Goal: Check status: Check status

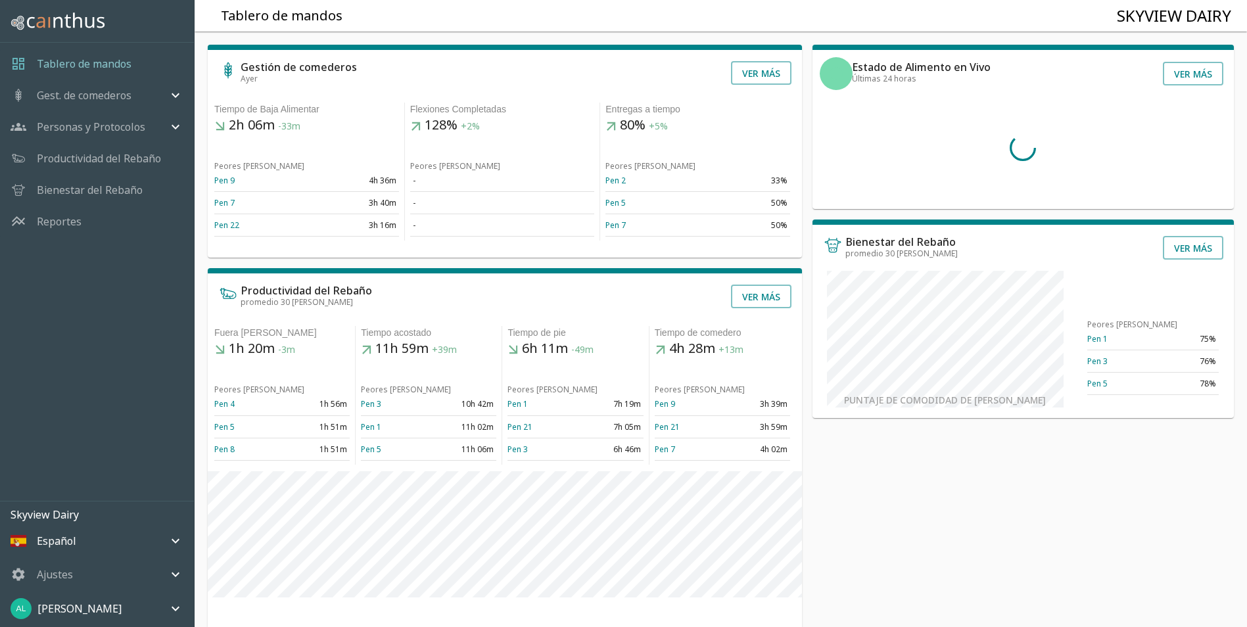
click at [169, 97] on icon "mailbox folders" at bounding box center [176, 95] width 16 height 16
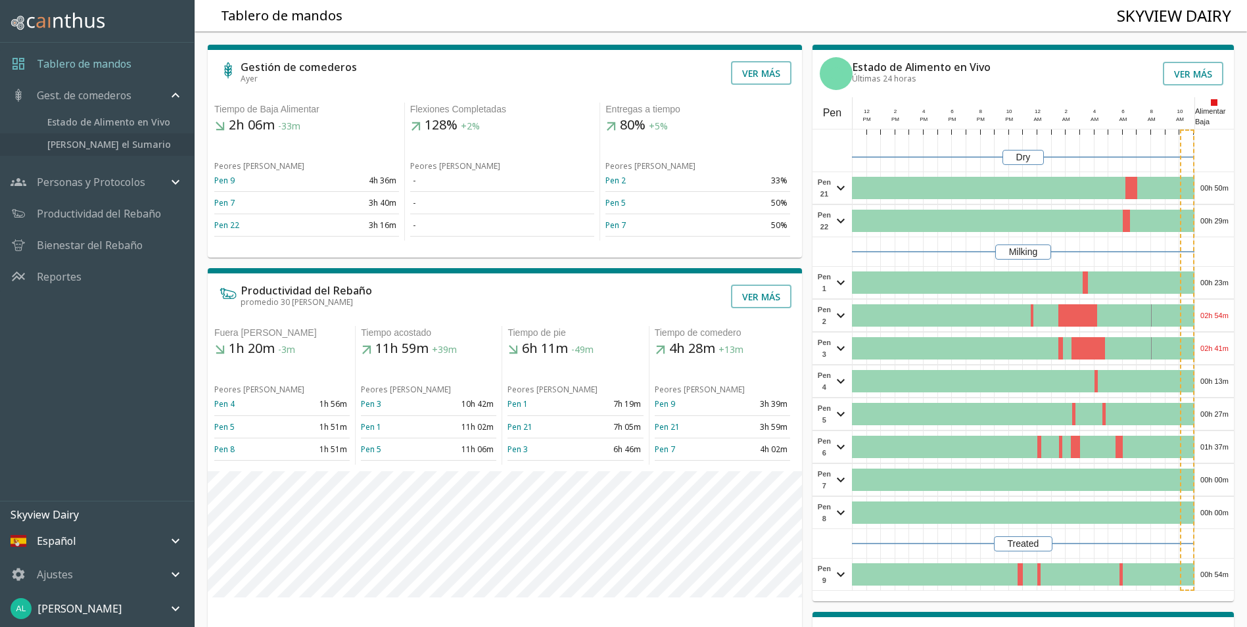
click at [116, 139] on span "Corrales el Sumario" at bounding box center [115, 144] width 136 height 14
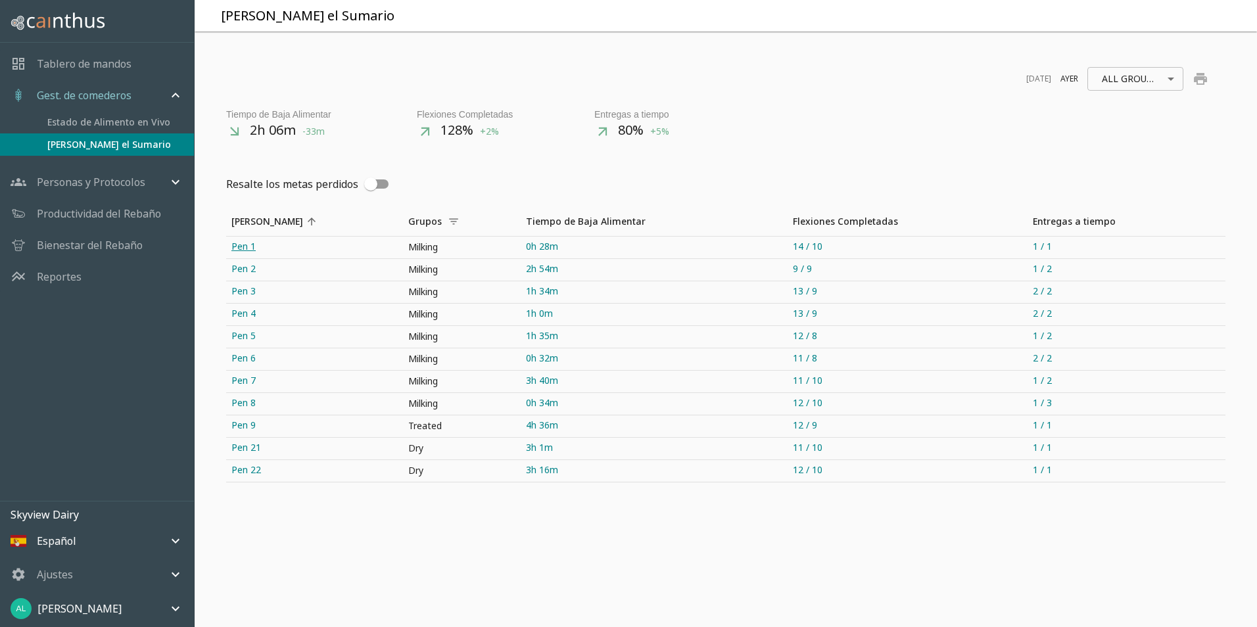
click at [241, 251] on link "Pen 1" at bounding box center [314, 248] width 177 height 22
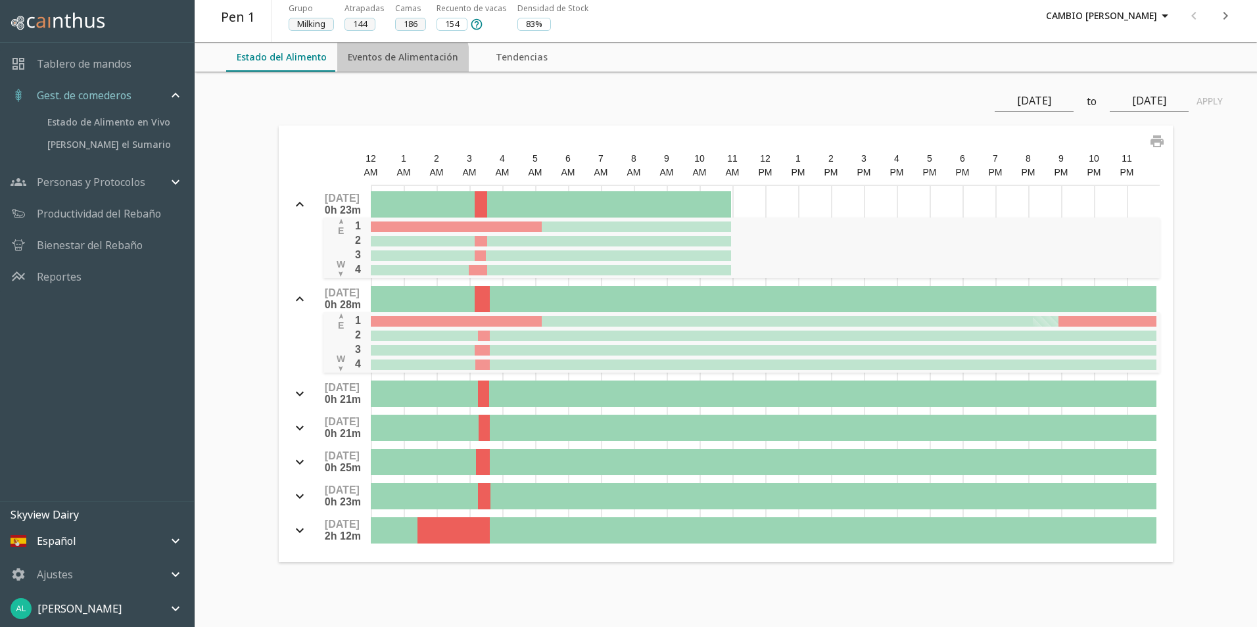
click at [398, 60] on button "Eventos de Alimentación" at bounding box center [402, 57] width 131 height 29
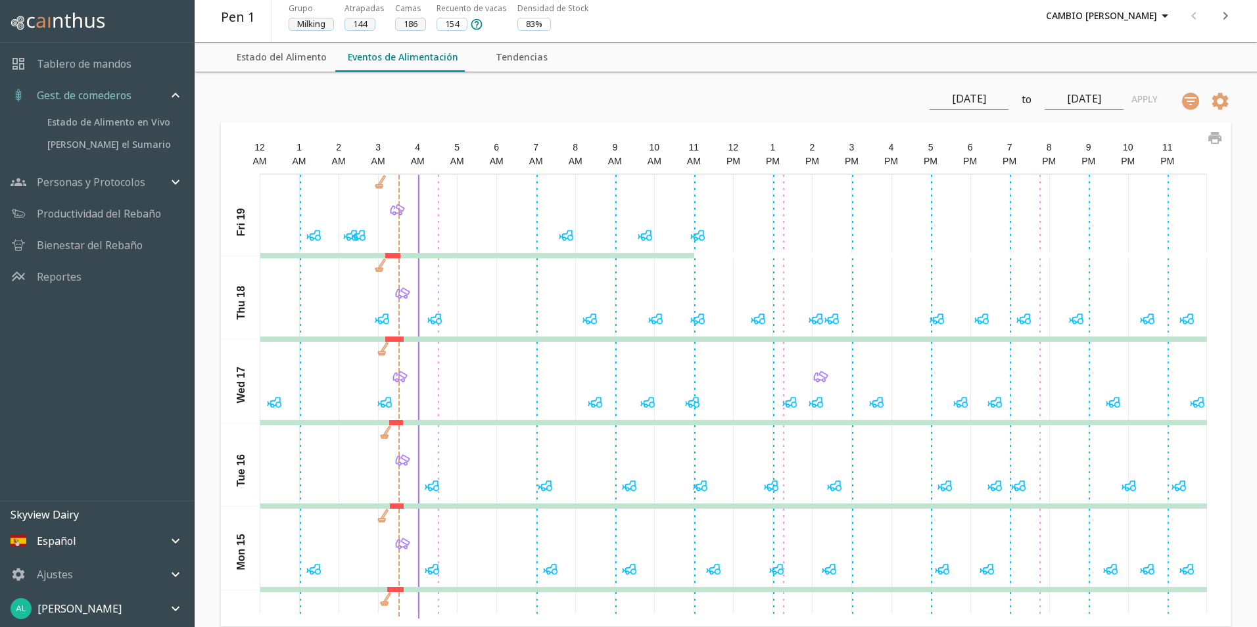
click at [396, 209] on icon at bounding box center [400, 207] width 9 height 7
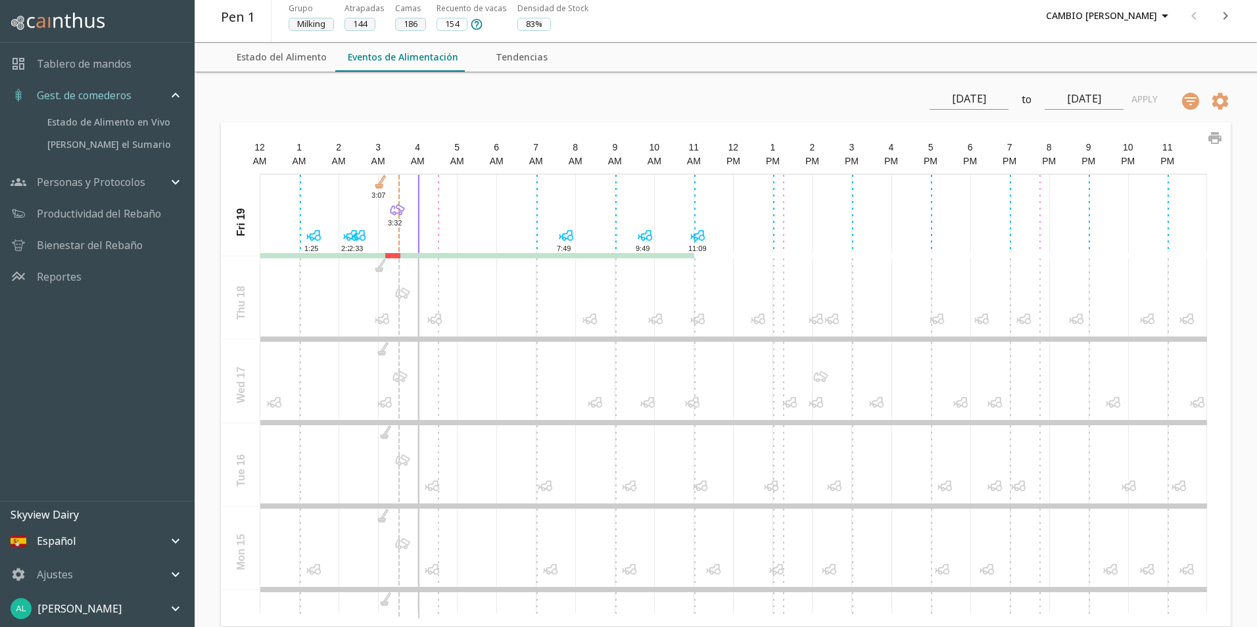
click at [401, 292] on icon at bounding box center [405, 290] width 9 height 7
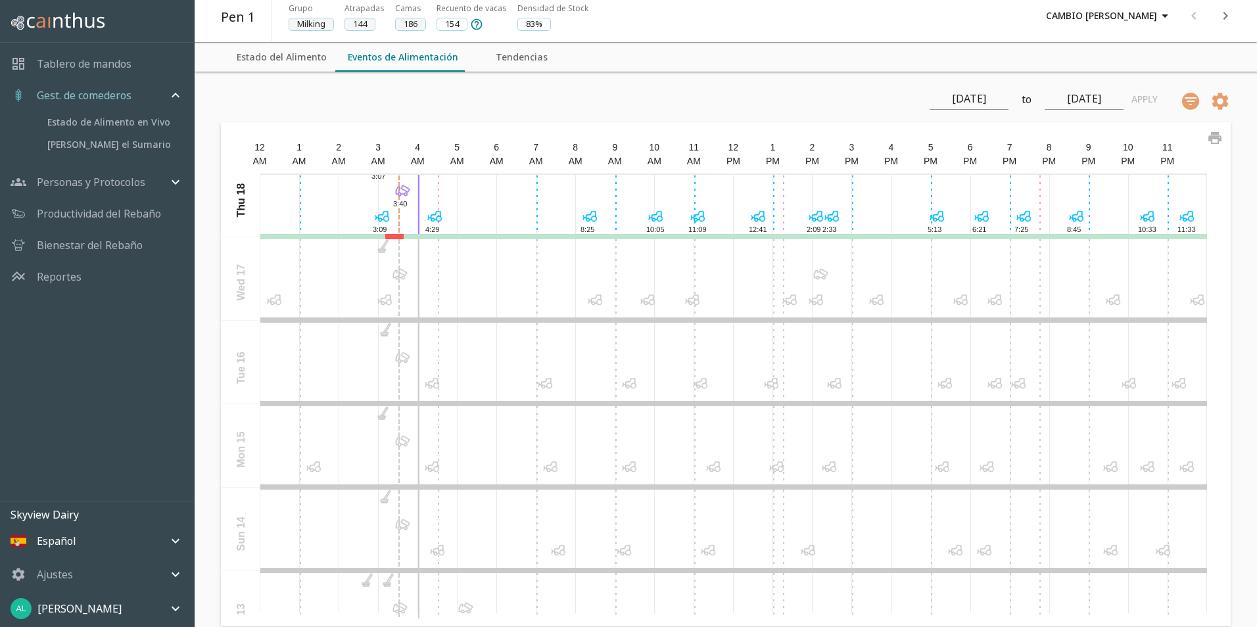
scroll to position [131, 0]
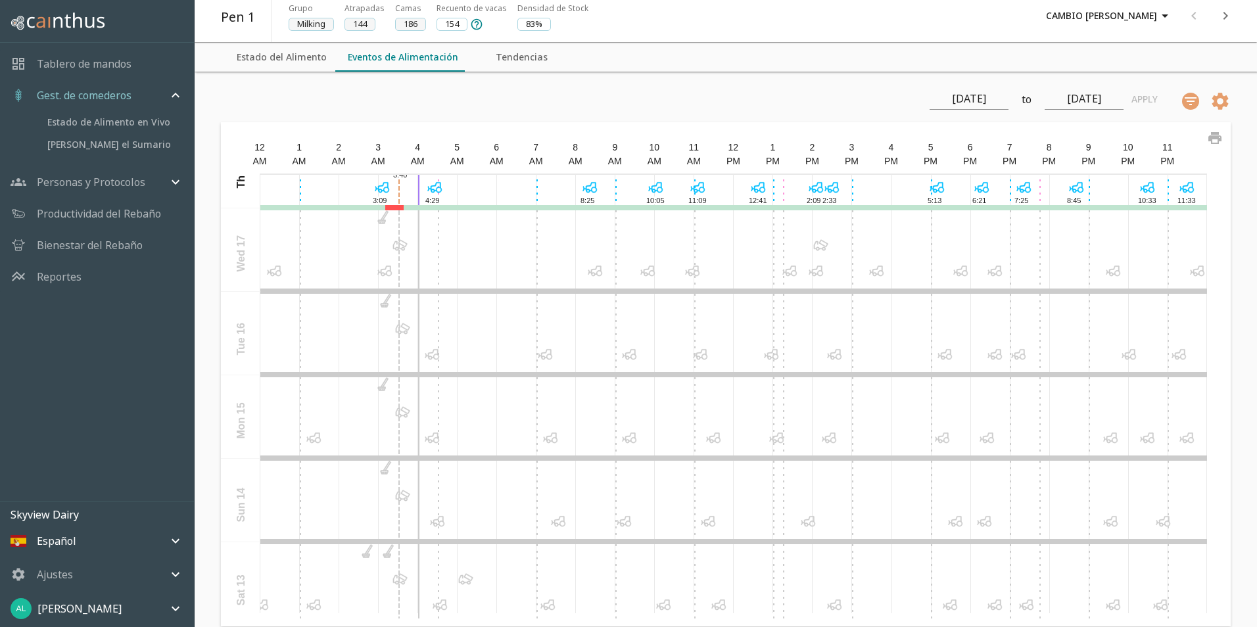
click at [398, 250] on icon at bounding box center [399, 245] width 18 height 18
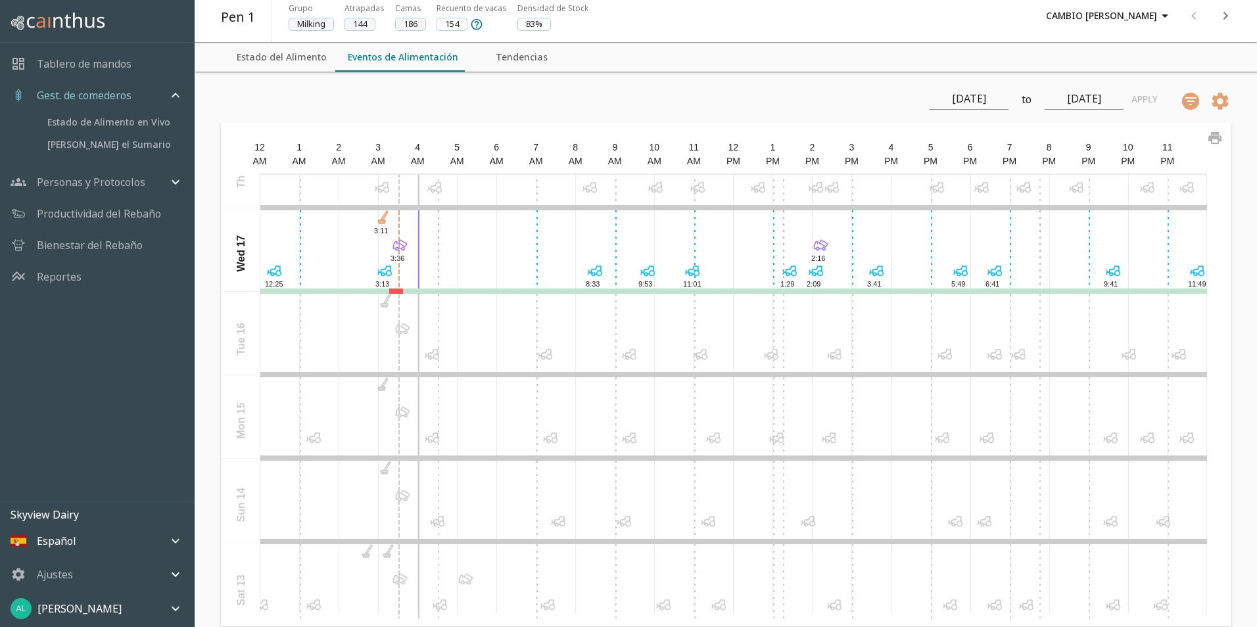
click at [401, 332] on icon at bounding box center [402, 328] width 18 height 18
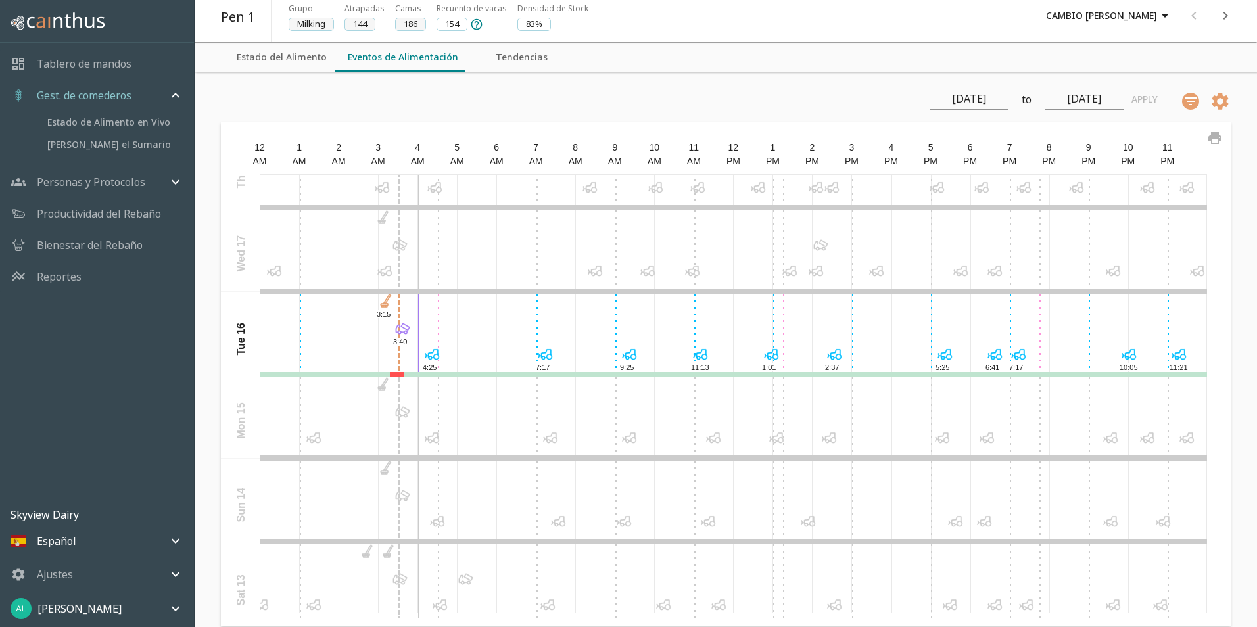
scroll to position [162, 0]
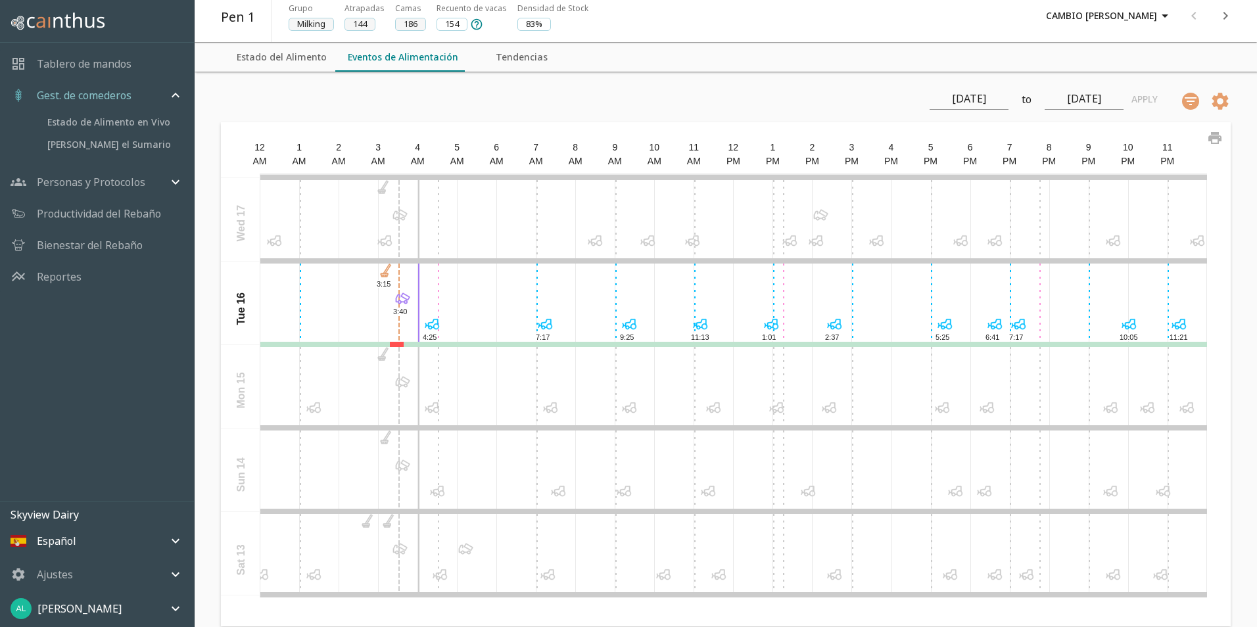
click at [404, 385] on icon at bounding box center [402, 382] width 18 height 18
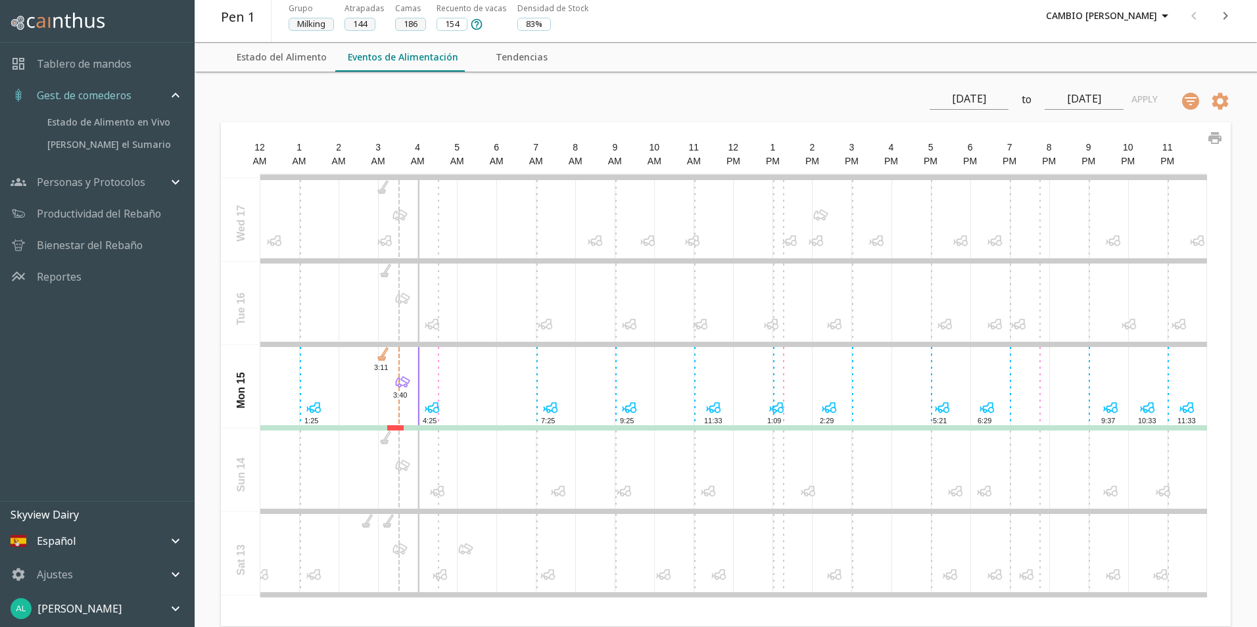
click at [1229, 13] on icon "next" at bounding box center [1225, 16] width 16 height 16
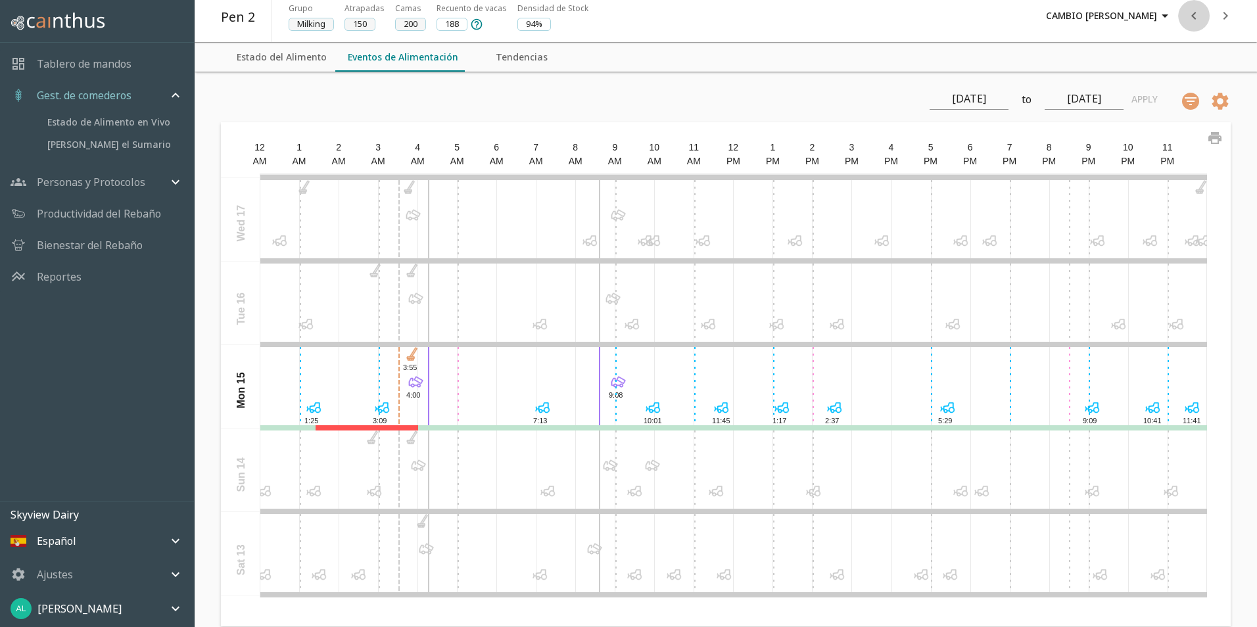
click at [1186, 14] on icon "previous" at bounding box center [1194, 16] width 16 height 16
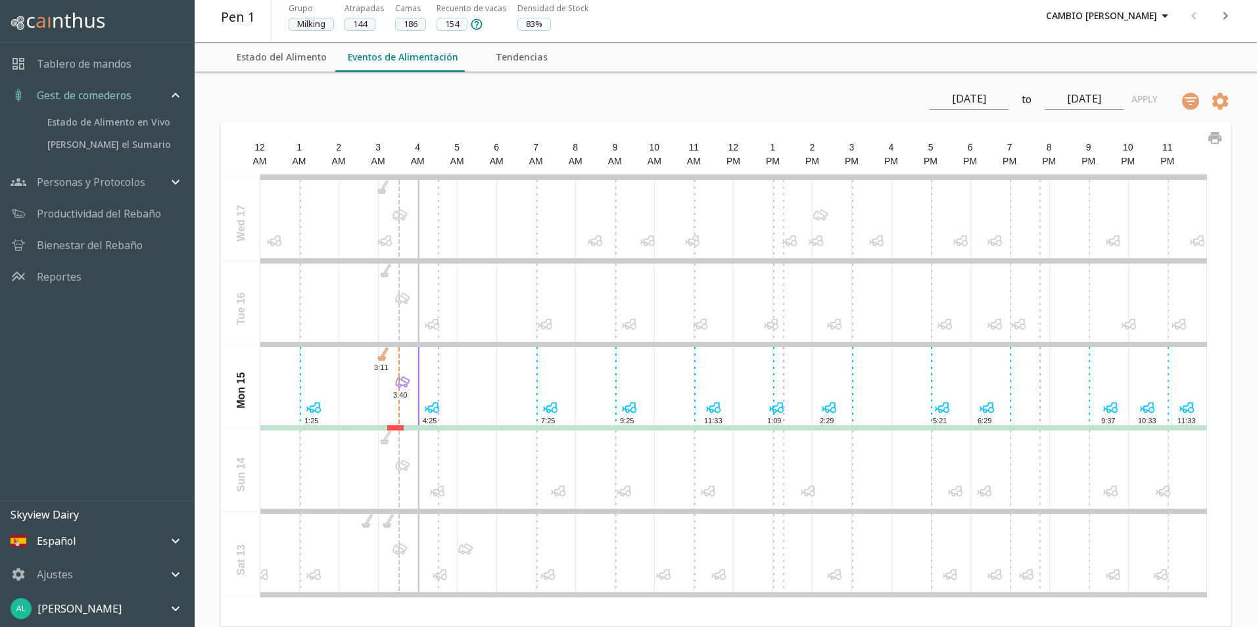
click at [365, 209] on div at bounding box center [733, 220] width 946 height 81
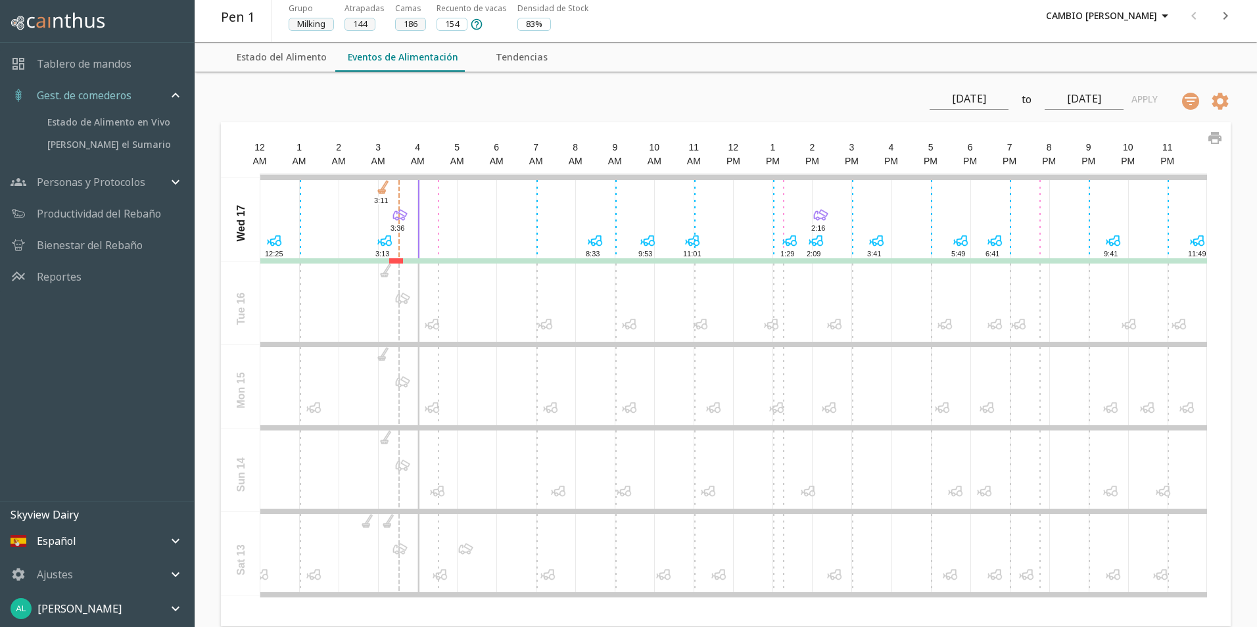
click at [370, 141] on div "3" at bounding box center [377, 148] width 39 height 14
click at [375, 210] on div "3:11 2:16 3:36 9:41 12:25 5:49 8:33 3:13 11:49 2:09 9:53 6:41 3:41 11:01 1:29" at bounding box center [733, 220] width 946 height 81
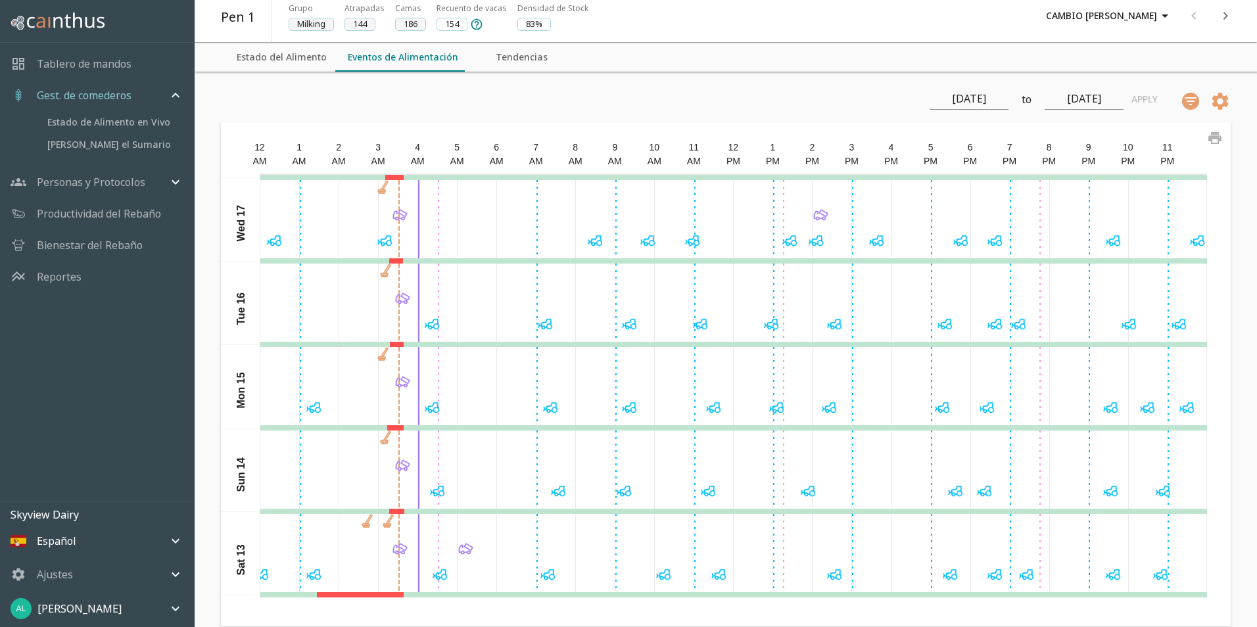
click at [375, 210] on div at bounding box center [733, 220] width 946 height 81
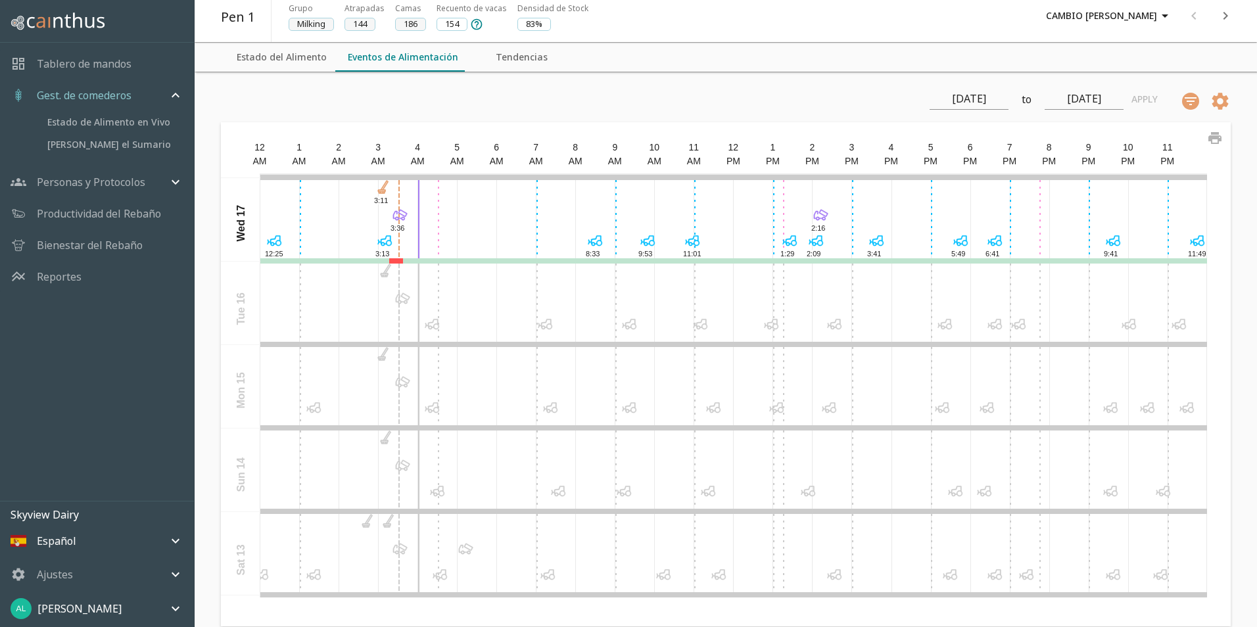
click at [367, 219] on div "3:11 2:16 3:36 9:41 12:25 5:49 8:33 3:13 11:49 2:09 9:53 6:41 3:41 11:01 1:29" at bounding box center [733, 220] width 946 height 81
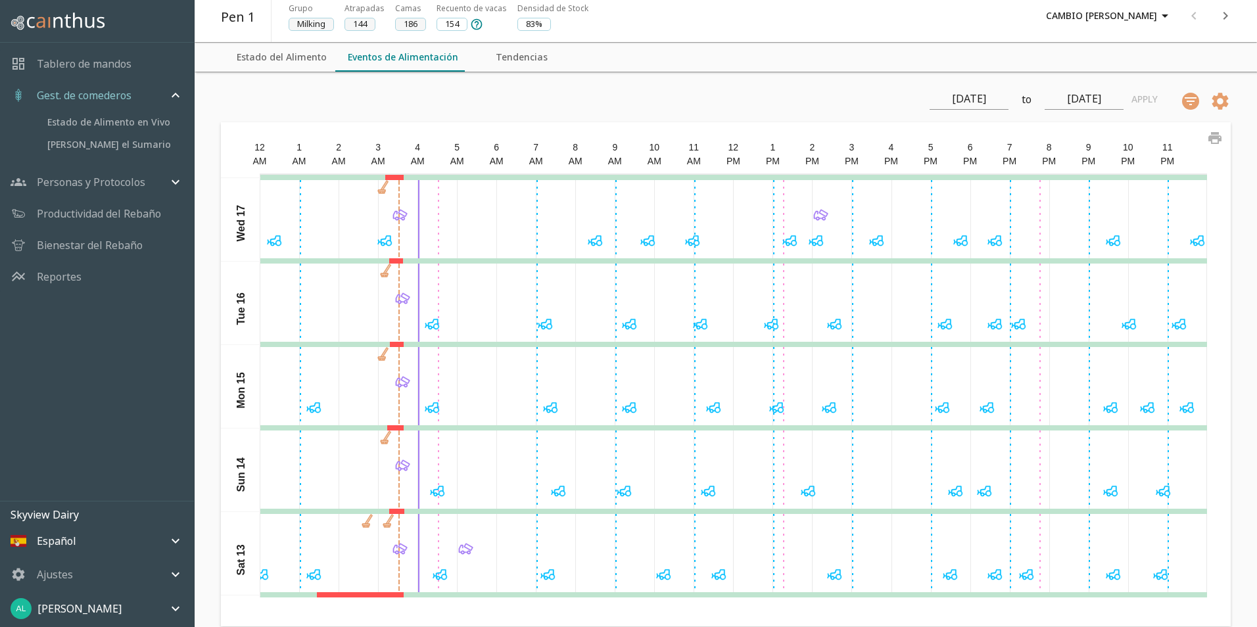
click at [398, 216] on icon at bounding box center [399, 215] width 18 height 18
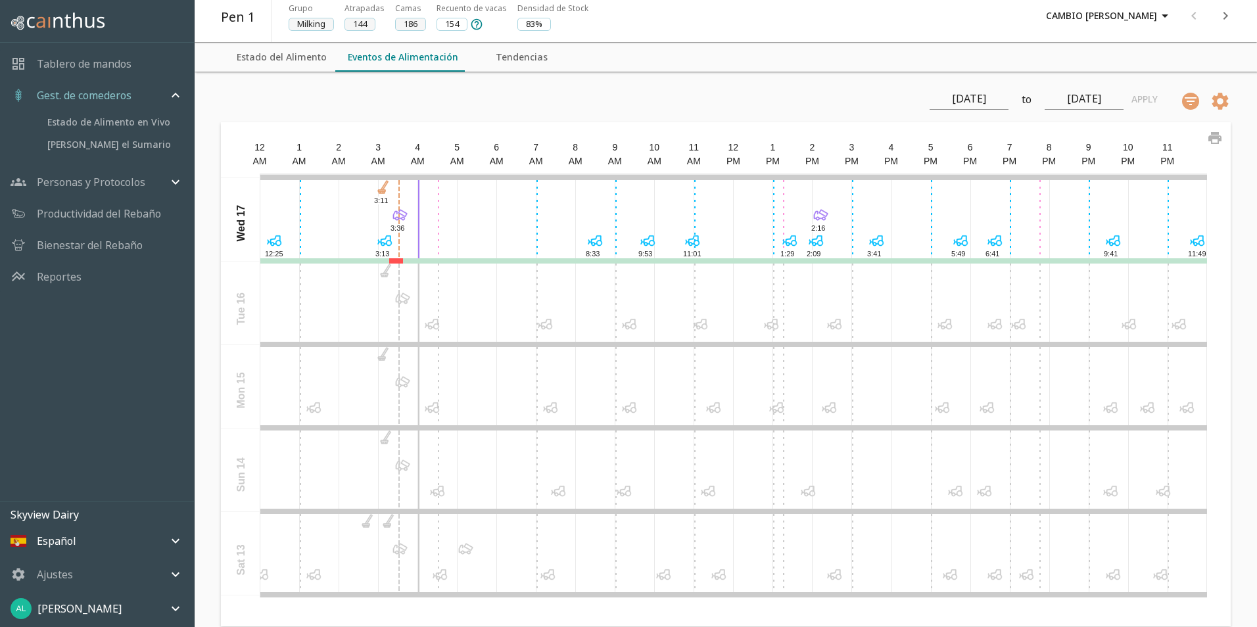
click at [400, 300] on icon at bounding box center [402, 298] width 18 height 18
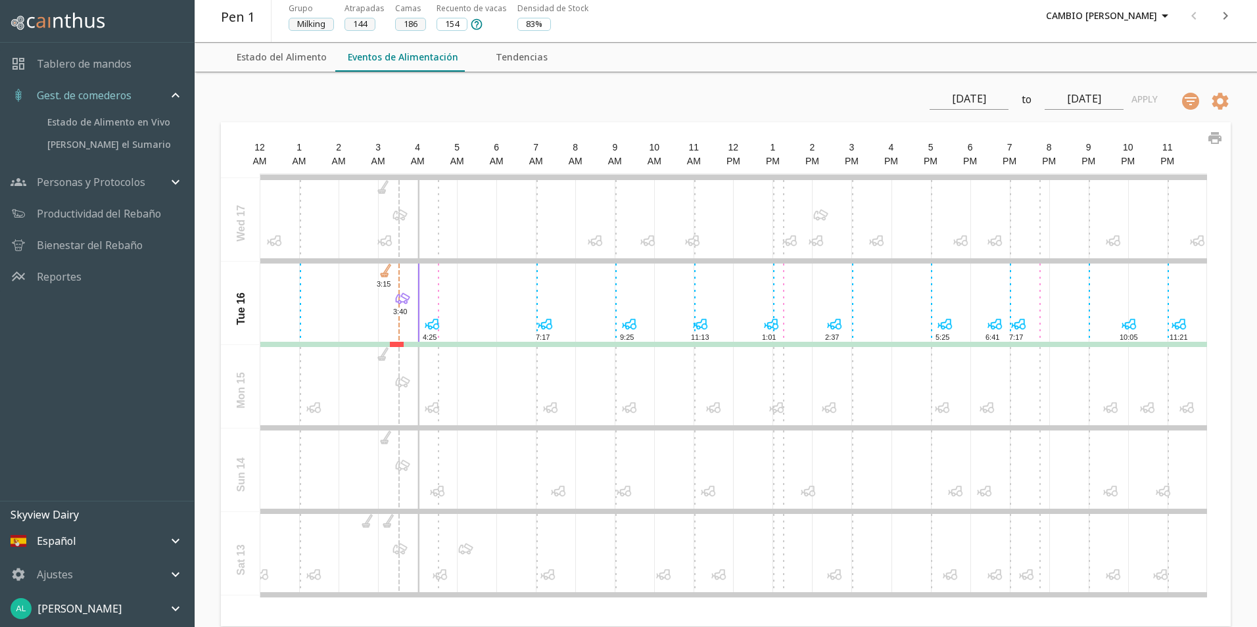
click at [398, 381] on icon at bounding box center [398, 382] width 4 height 8
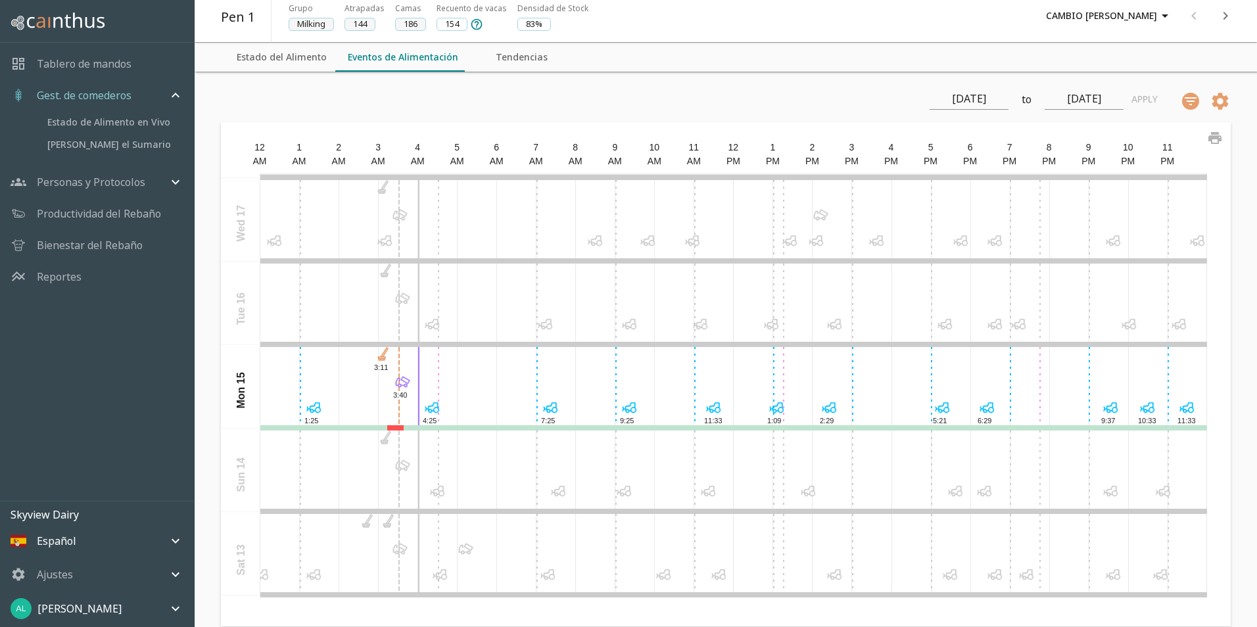
click at [398, 468] on icon at bounding box center [402, 465] width 18 height 18
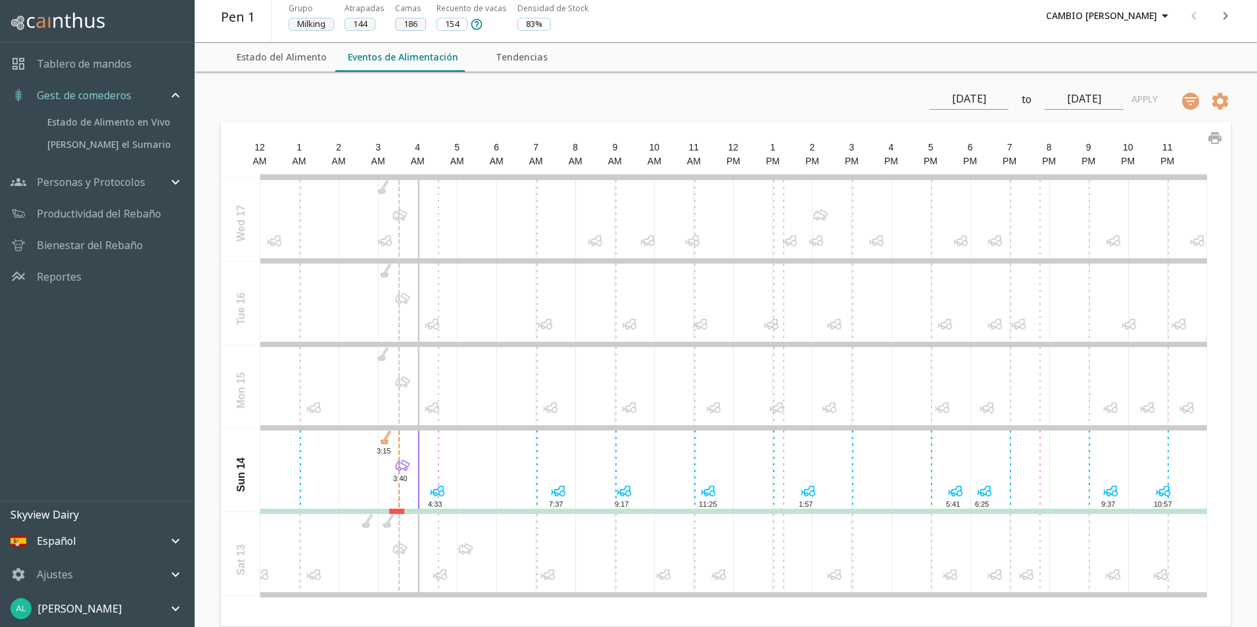
click at [398, 552] on icon at bounding box center [399, 549] width 18 height 18
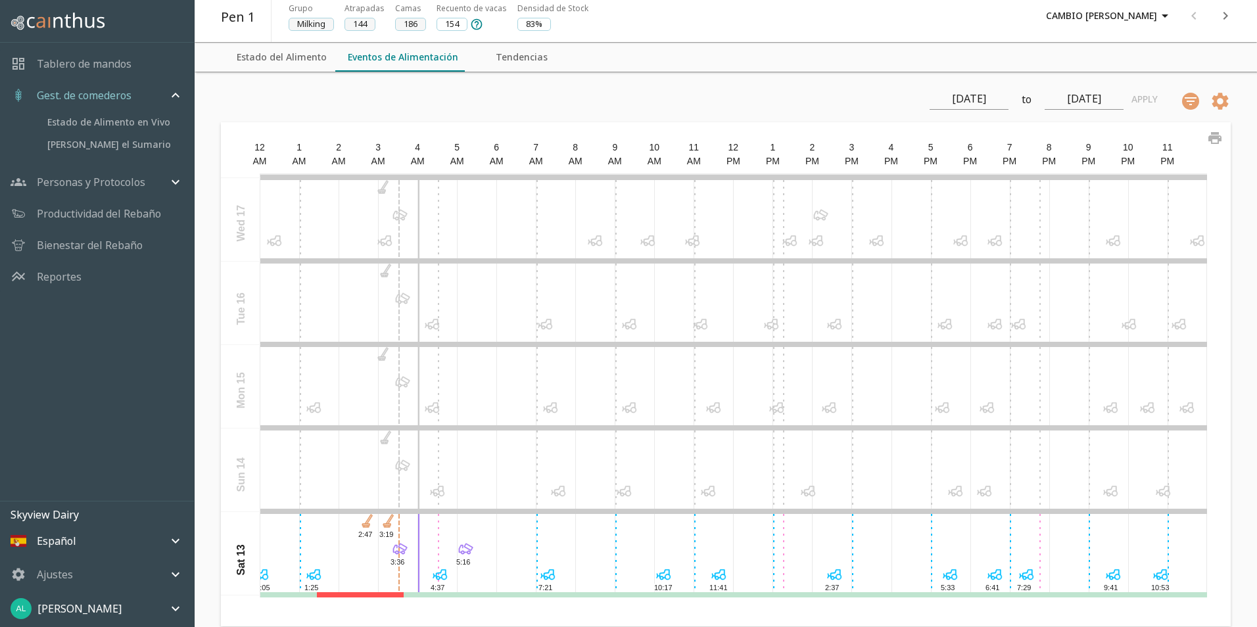
click at [1223, 14] on icon "next" at bounding box center [1225, 16] width 16 height 16
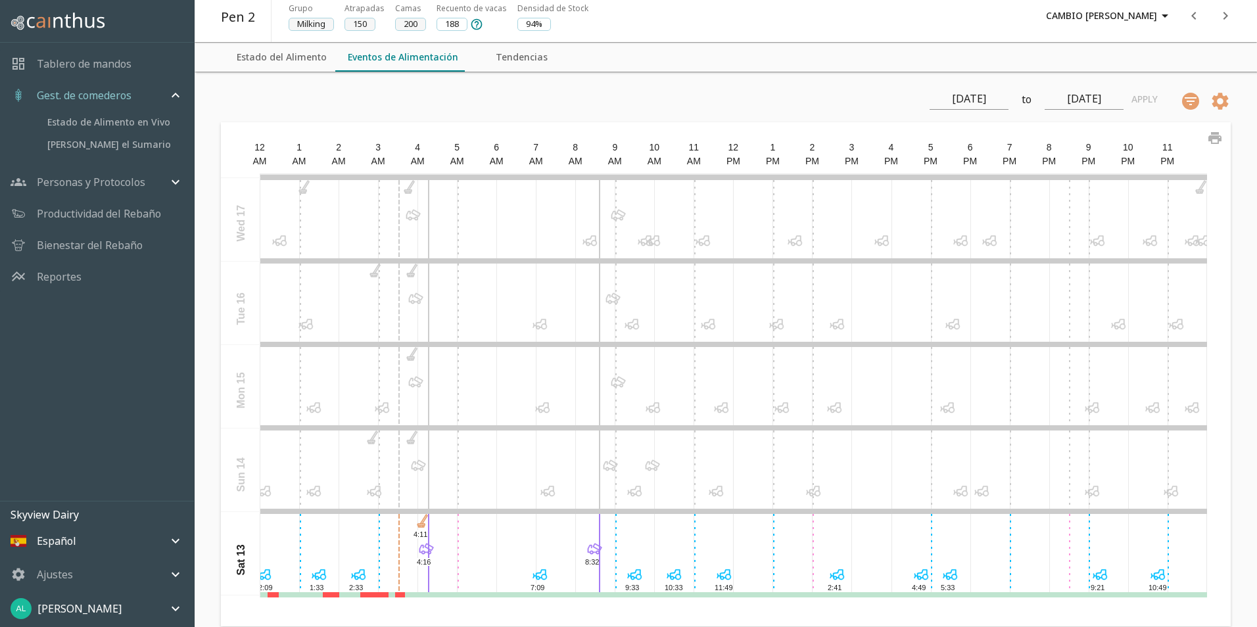
click at [411, 217] on icon at bounding box center [413, 215] width 18 height 18
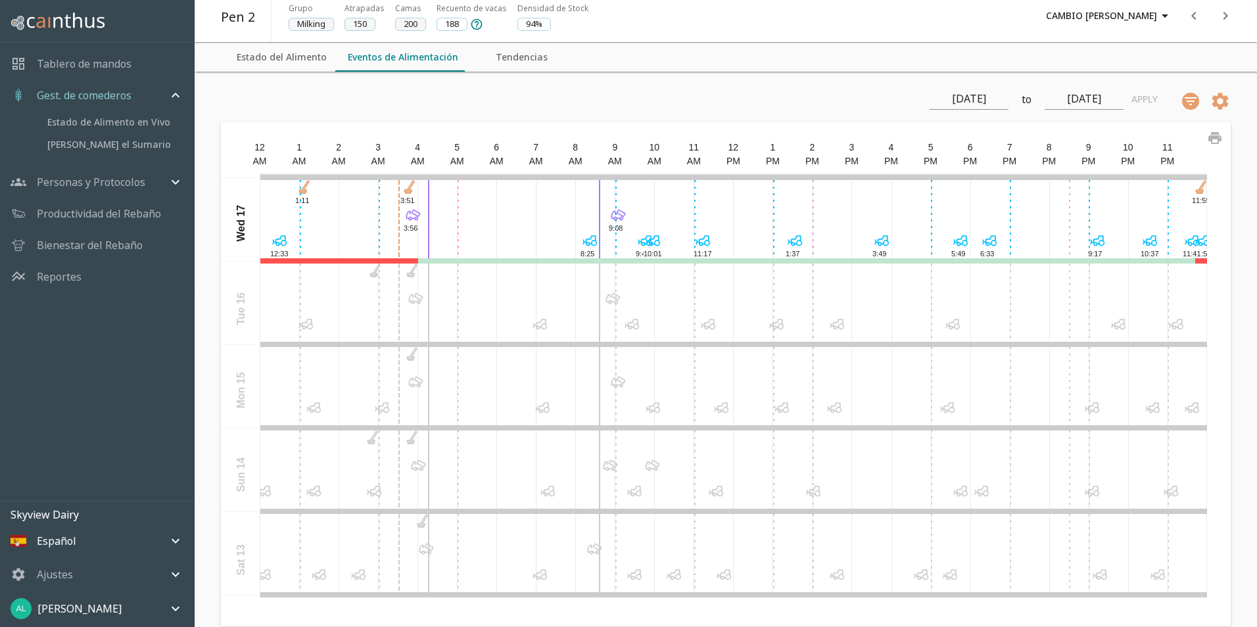
click at [419, 298] on icon at bounding box center [415, 298] width 18 height 18
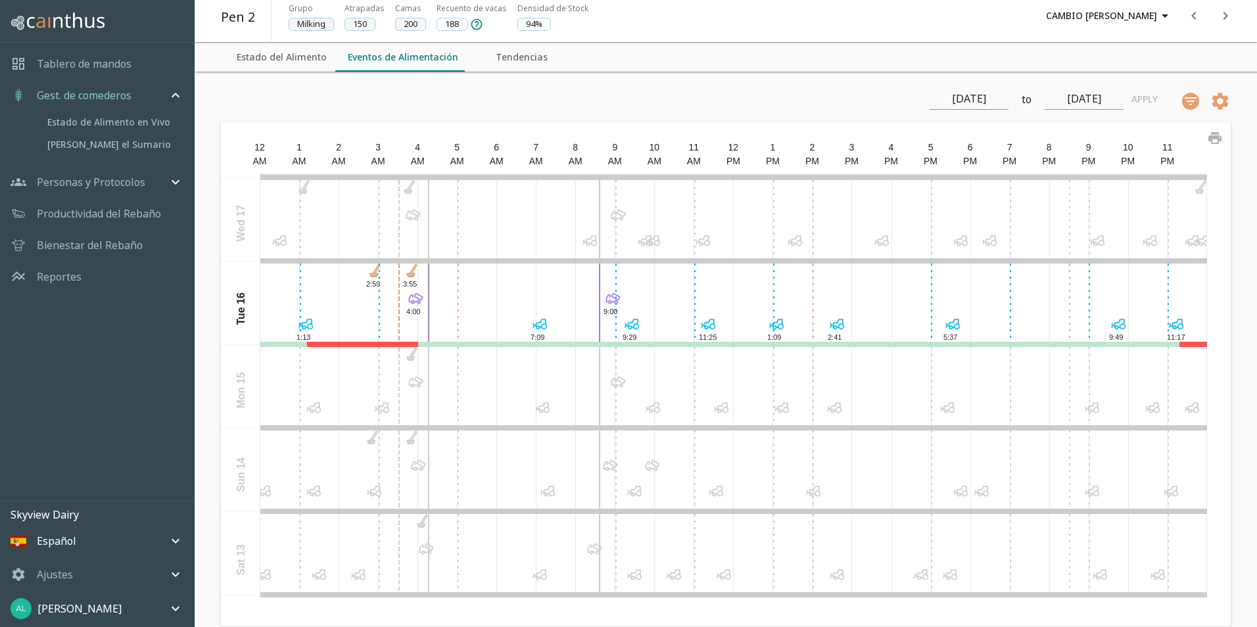
click at [415, 385] on icon at bounding box center [415, 385] width 3 height 1
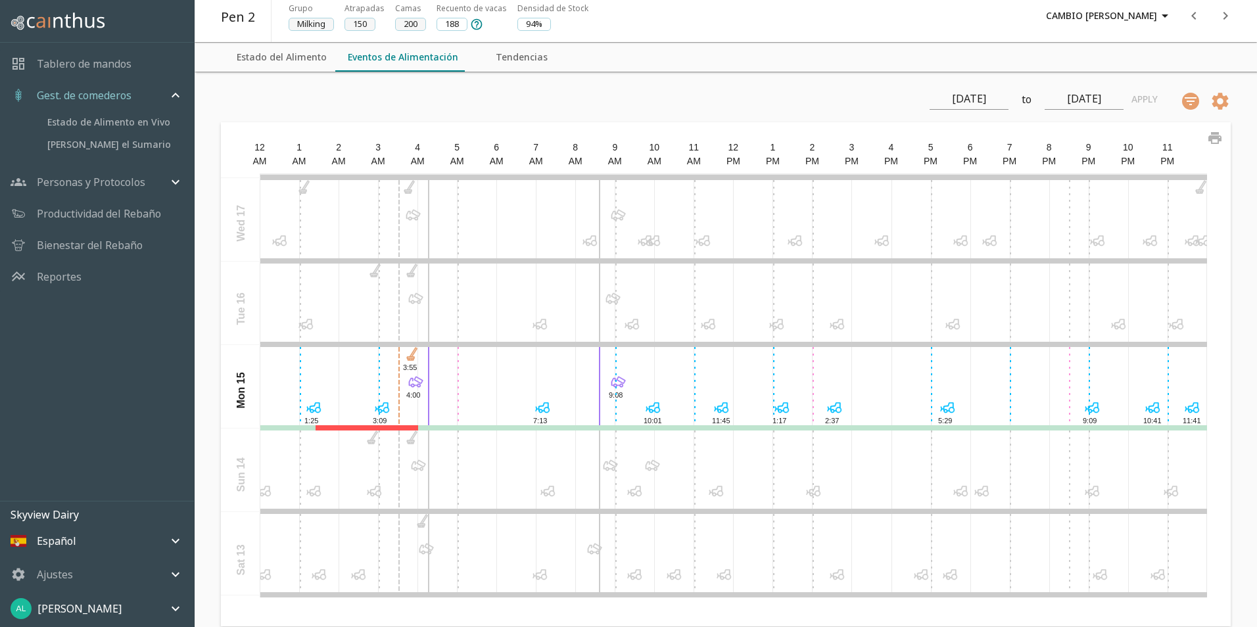
click at [418, 468] on icon at bounding box center [418, 465] width 18 height 18
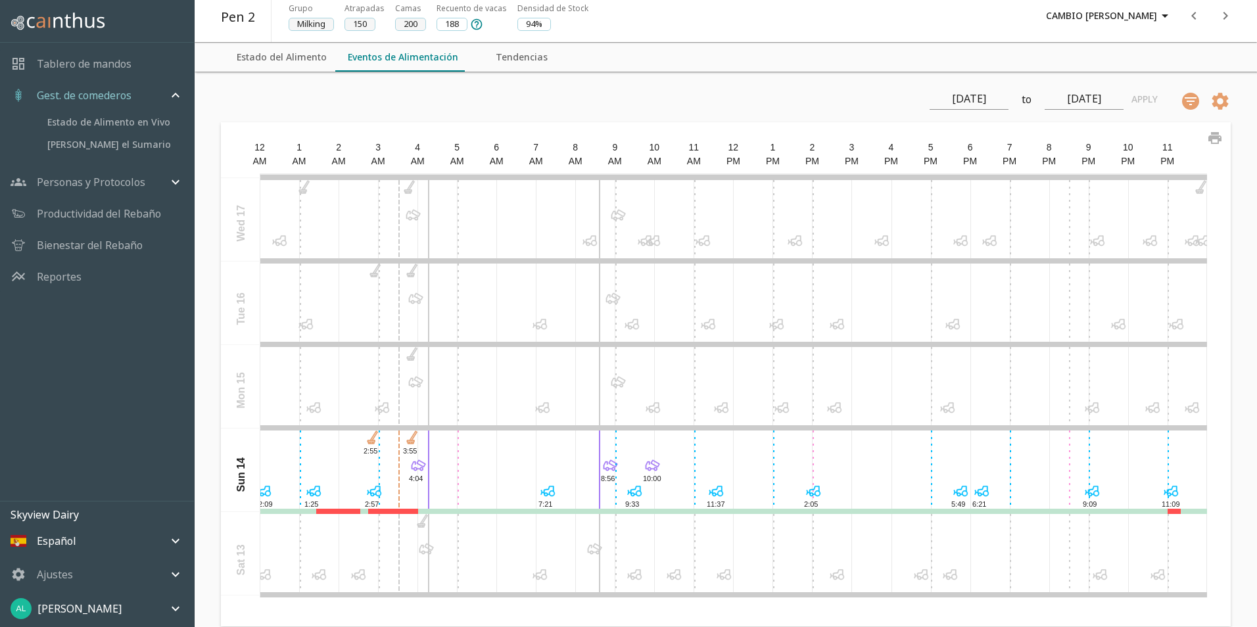
click at [425, 551] on icon at bounding box center [426, 549] width 18 height 18
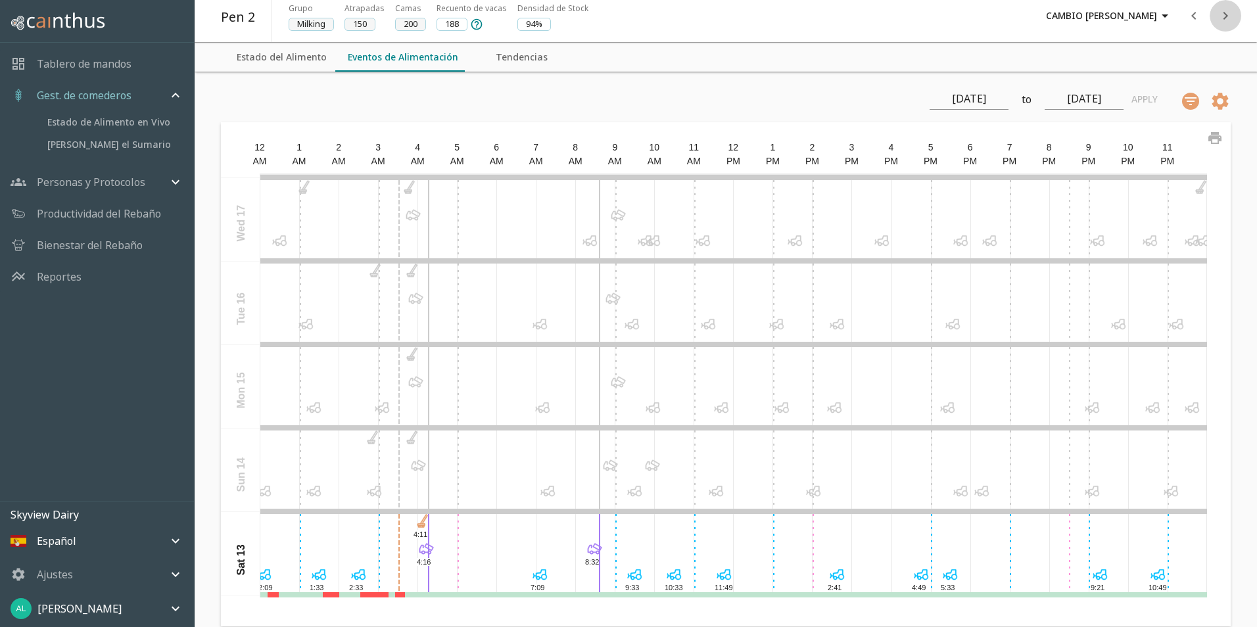
click at [1225, 18] on icon "next" at bounding box center [1225, 16] width 5 height 8
